Goal: Find specific page/section: Find specific page/section

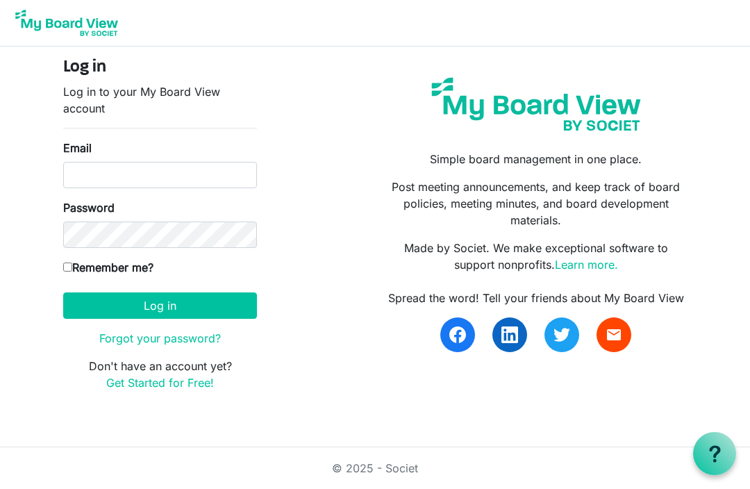
click at [174, 185] on input "Email" at bounding box center [160, 175] width 194 height 26
type input "[EMAIL_ADDRESS][DOMAIN_NAME]"
click at [160, 305] on button "Log in" at bounding box center [160, 305] width 194 height 26
type input "[EMAIL_ADDRESS][DOMAIN_NAME]"
click at [204, 298] on button "Log in" at bounding box center [160, 305] width 194 height 26
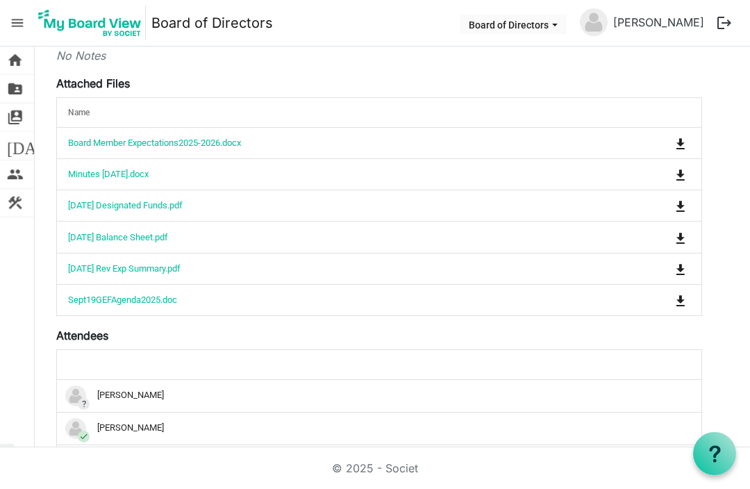
scroll to position [235, 0]
click at [177, 303] on link "Sept19GEFAgenda2025.doc" at bounding box center [122, 299] width 109 height 10
